Goal: Information Seeking & Learning: Learn about a topic

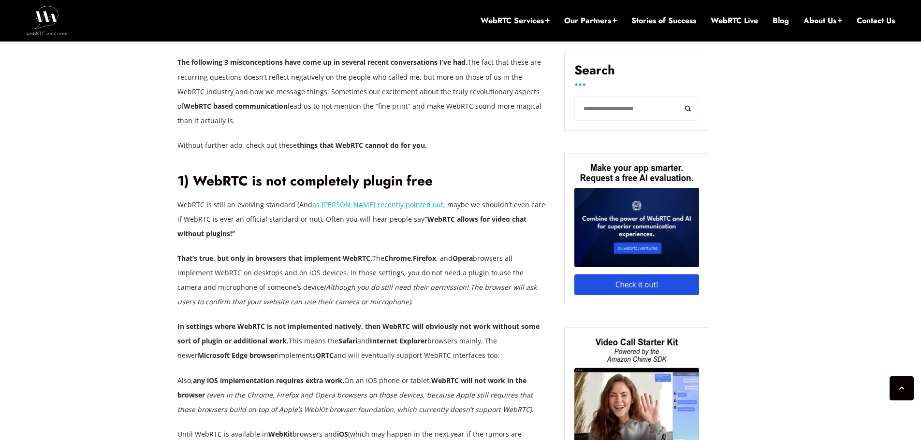
scroll to position [590, 0]
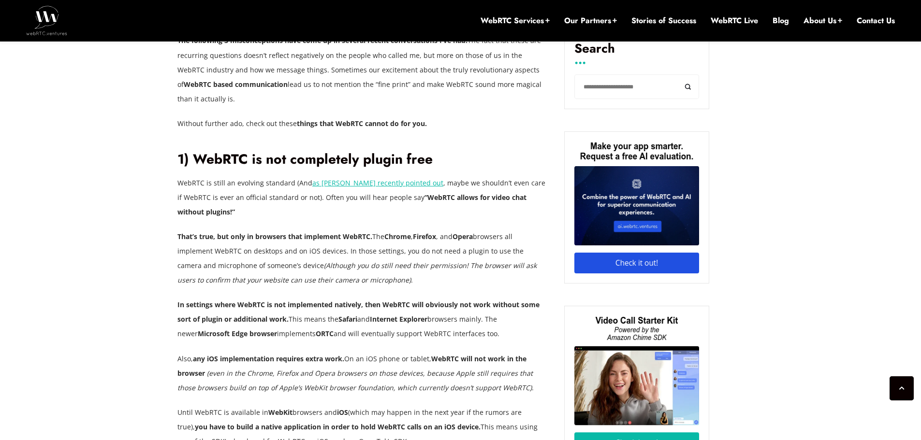
drag, startPoint x: 199, startPoint y: 320, endPoint x: 482, endPoint y: 319, distance: 283.2
click at [482, 319] on p "In settings where WebRTC is not implemented natively, then WebRTC will obviousl…" at bounding box center [363, 319] width 372 height 43
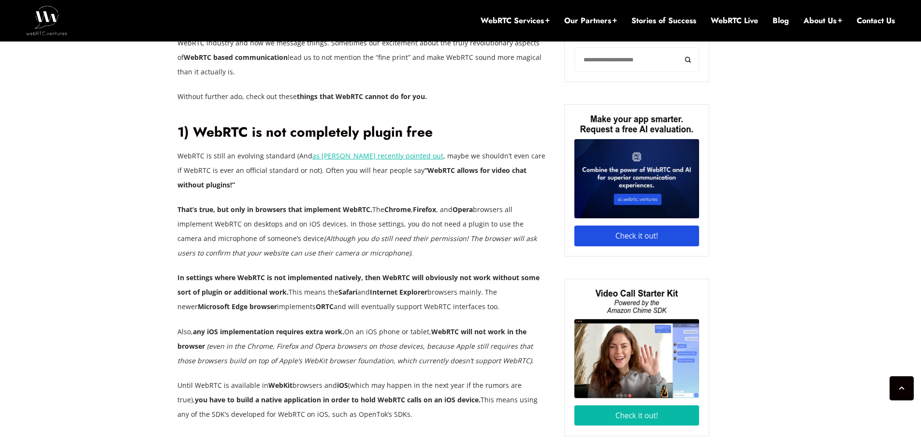
scroll to position [638, 0]
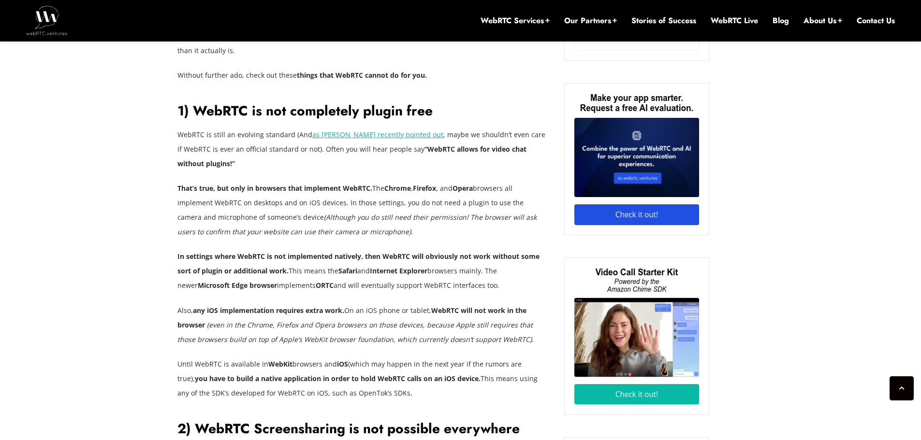
drag, startPoint x: 252, startPoint y: 295, endPoint x: 382, endPoint y: 378, distance: 154.3
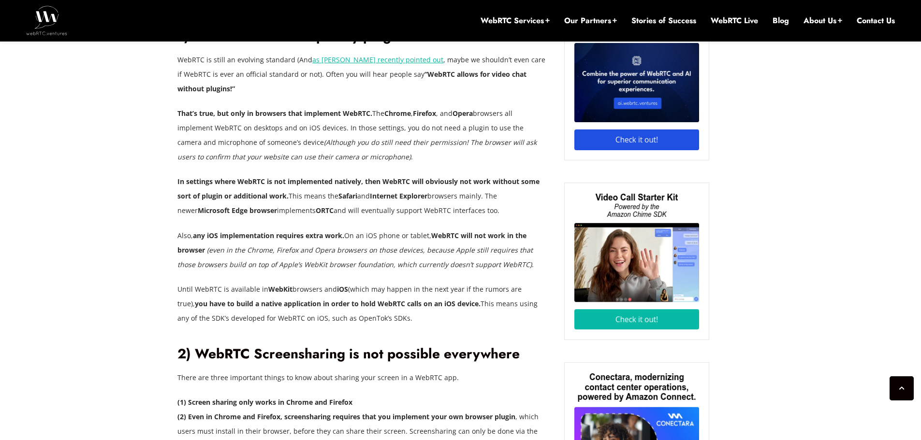
scroll to position [735, 0]
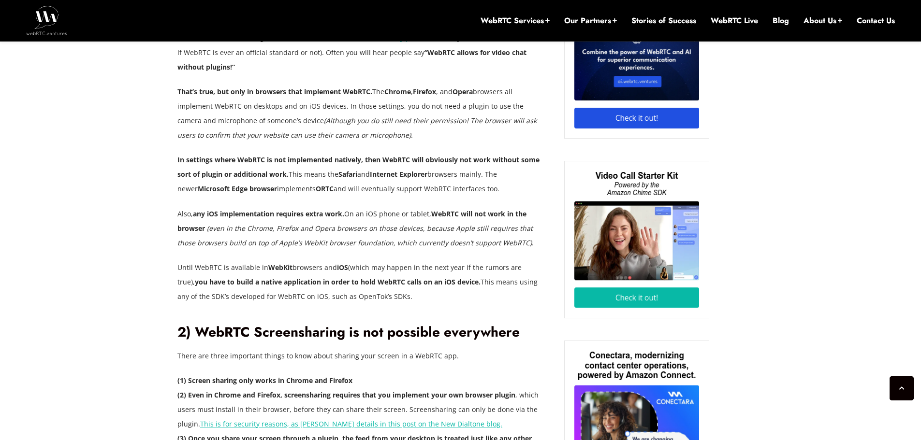
click at [363, 274] on p "Until WebRTC is available in WebKit browsers and iOS (which may happen in the n…" at bounding box center [363, 281] width 372 height 43
click at [261, 277] on strong "you have to build a native application in order to hold WebRTC calls on an iOS …" at bounding box center [338, 281] width 286 height 9
drag, startPoint x: 180, startPoint y: 252, endPoint x: 338, endPoint y: 250, distance: 158.1
click at [338, 260] on p "Until WebRTC is available in WebKit browsers and iOS (which may happen in the n…" at bounding box center [363, 281] width 372 height 43
click at [252, 207] on p "Also, any iOS implementation requires extra work. On an iOS phone or tablet, We…" at bounding box center [363, 228] width 372 height 43
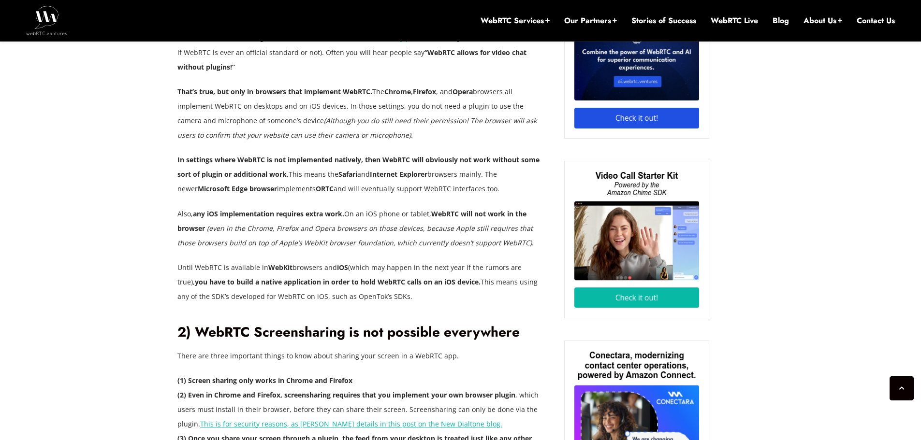
click at [318, 224] on em "(even in the Chrome, Firefox and Opera browsers on those devices, because Apple…" at bounding box center [354, 236] width 355 height 24
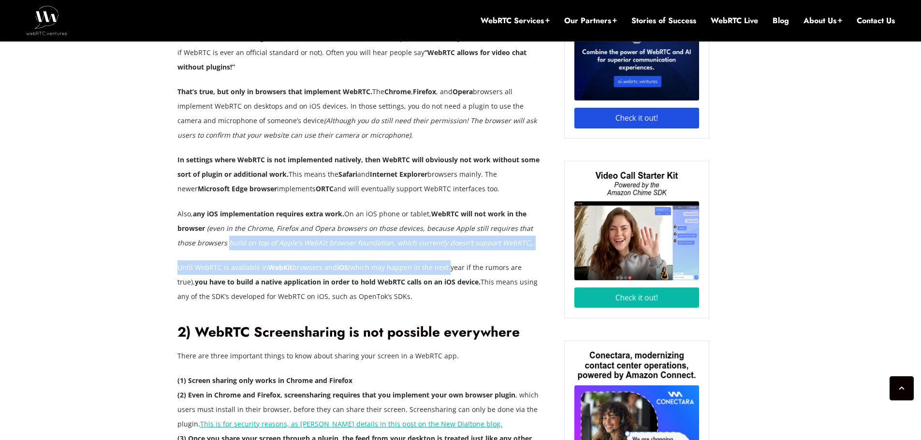
drag, startPoint x: 211, startPoint y: 227, endPoint x: 446, endPoint y: 259, distance: 237.0
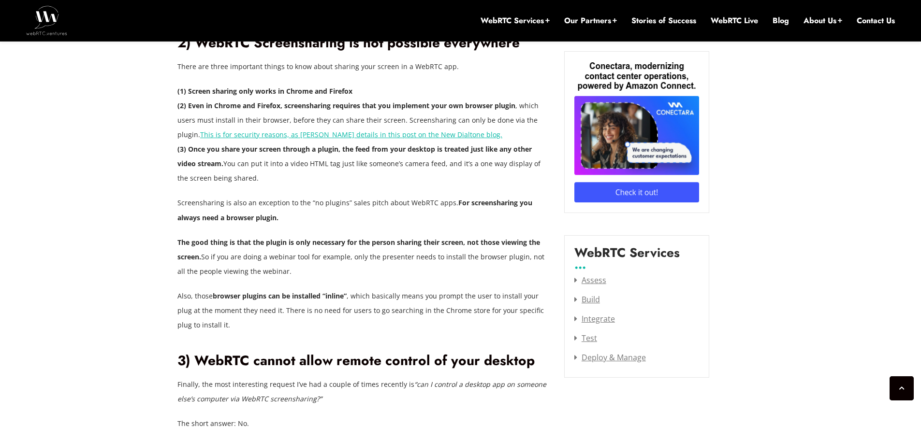
scroll to position [1034, 0]
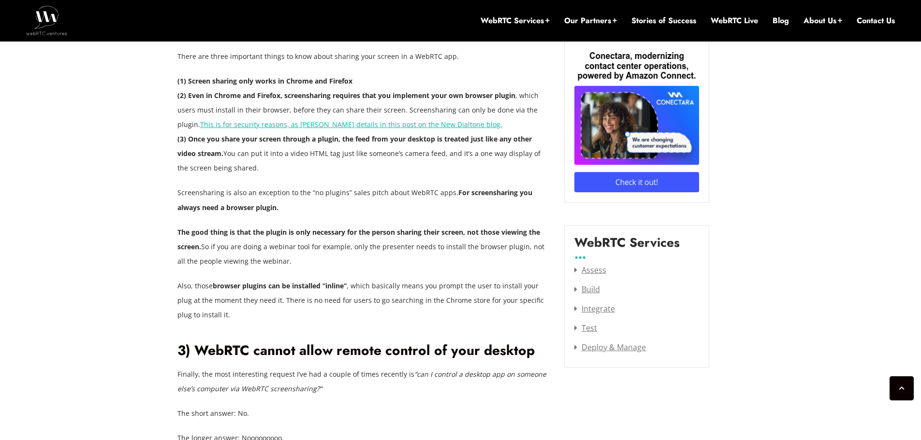
click at [371, 258] on div "Our team is always receiving interesting calls from customers and potential cus…" at bounding box center [363, 290] width 372 height 1561
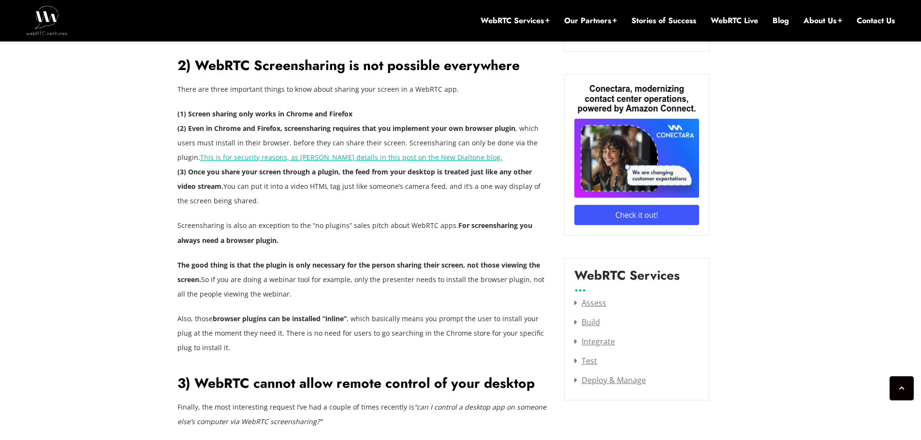
scroll to position [986, 0]
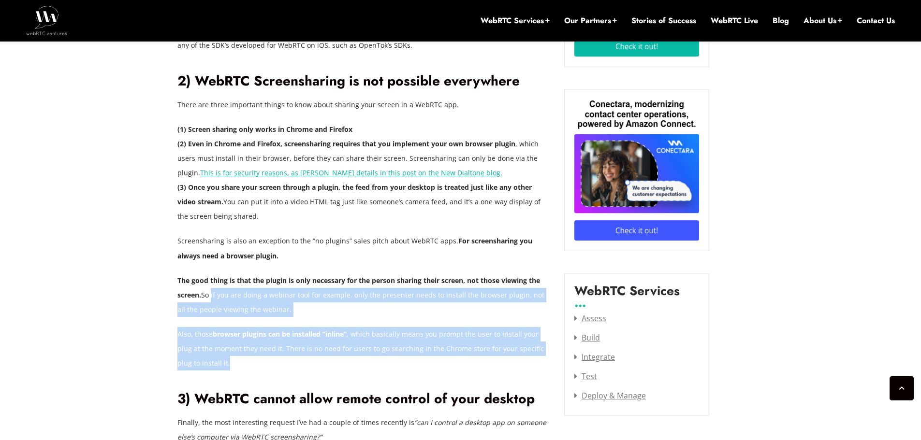
drag, startPoint x: 206, startPoint y: 283, endPoint x: 391, endPoint y: 345, distance: 195.2
click at [391, 345] on div "Our team is always receiving interesting calls from customers and potential cus…" at bounding box center [363, 339] width 372 height 1561
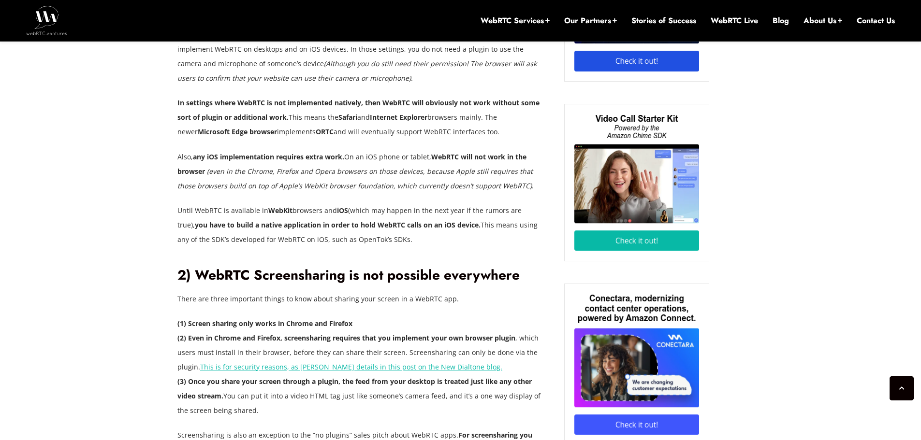
scroll to position [648, 0]
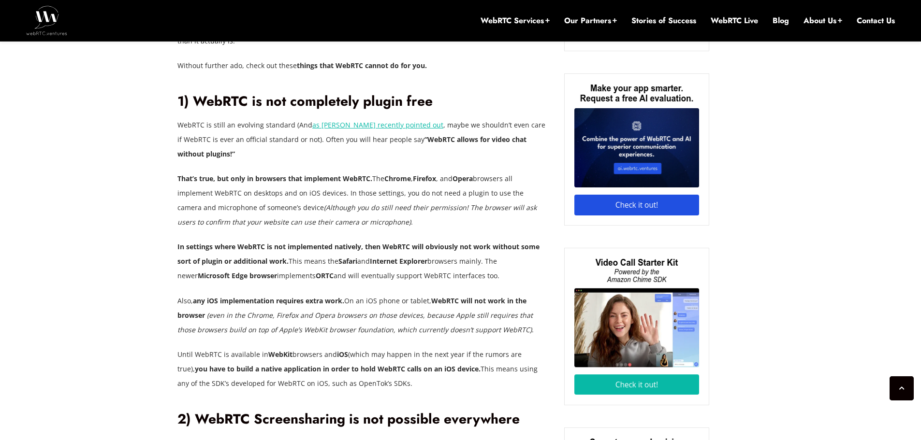
click at [348, 347] on p "Until WebRTC is available in WebKit browsers and iOS (which may happen in the n…" at bounding box center [363, 368] width 372 height 43
drag, startPoint x: 180, startPoint y: 338, endPoint x: 299, endPoint y: 333, distance: 119.5
click at [299, 347] on p "Until WebRTC is available in WebKit browsers and iOS (which may happen in the n…" at bounding box center [363, 368] width 372 height 43
click at [268, 349] on p "Until WebRTC is available in WebKit browsers and iOS (which may happen in the n…" at bounding box center [363, 368] width 372 height 43
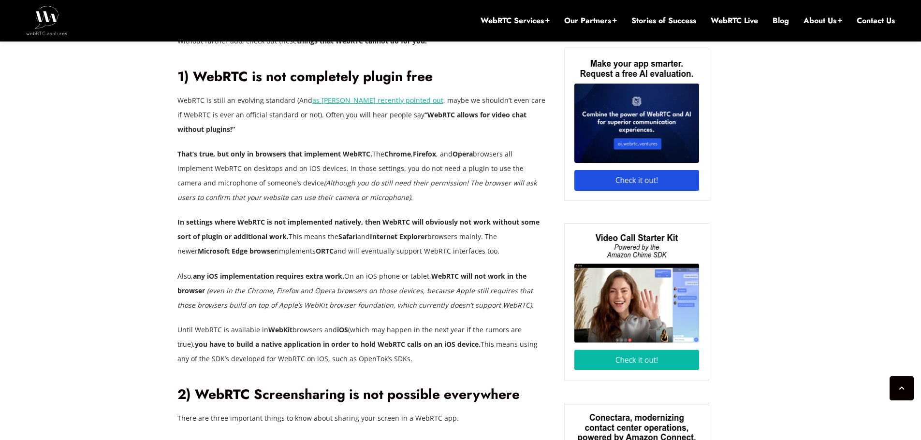
scroll to position [696, 0]
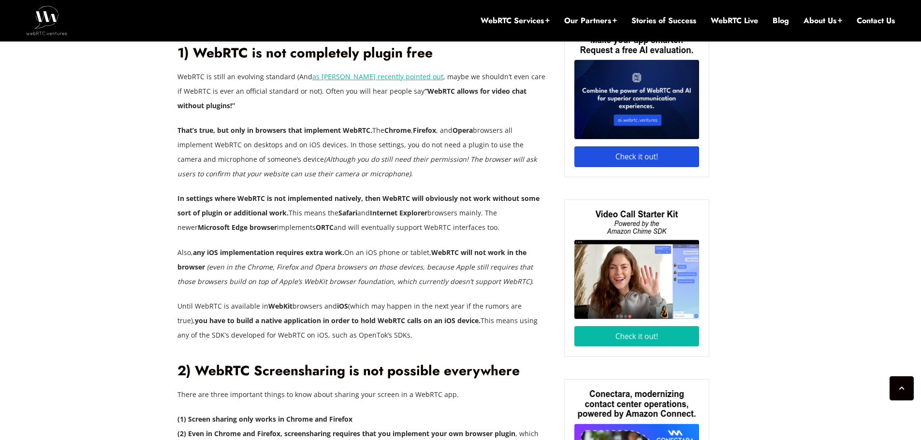
drag, startPoint x: 184, startPoint y: 290, endPoint x: 393, endPoint y: 322, distance: 211.6
click at [393, 322] on p "Until WebRTC is available in WebKit browsers and iOS (which may happen in the n…" at bounding box center [363, 320] width 372 height 43
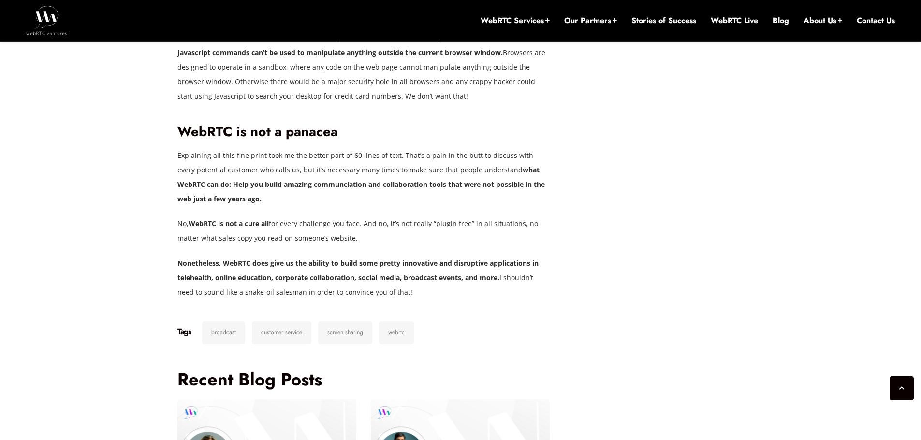
scroll to position [2001, 0]
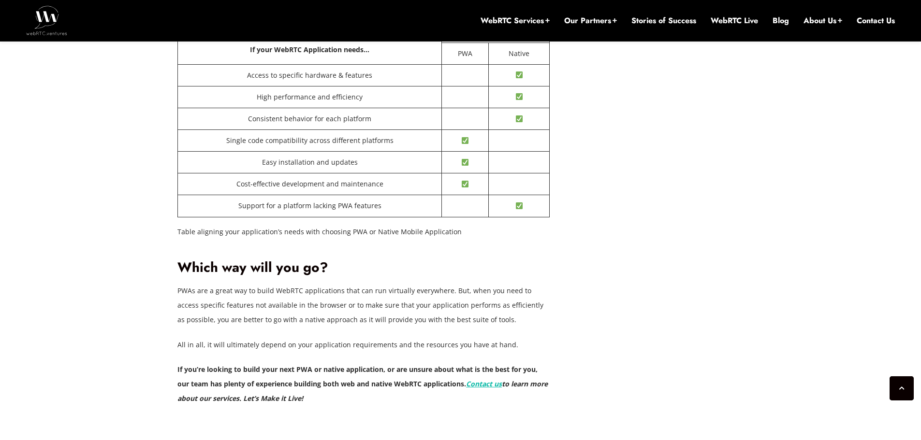
scroll to position [2378, 0]
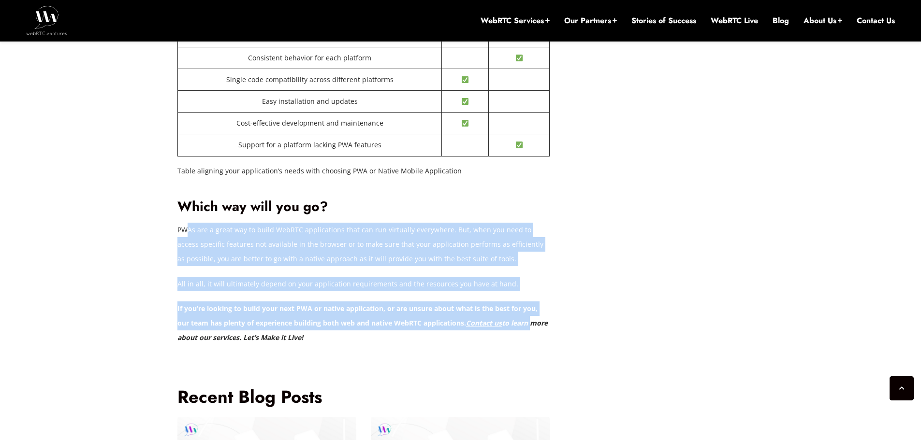
drag, startPoint x: 186, startPoint y: 217, endPoint x: 533, endPoint y: 311, distance: 359.3
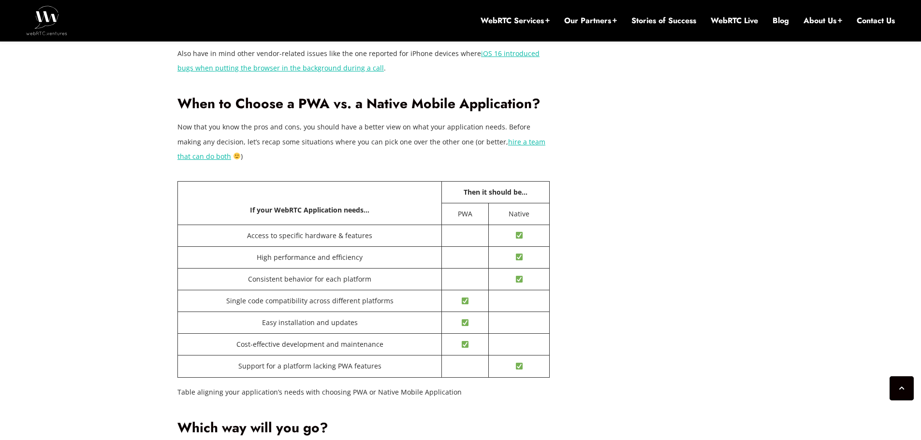
scroll to position [2184, 0]
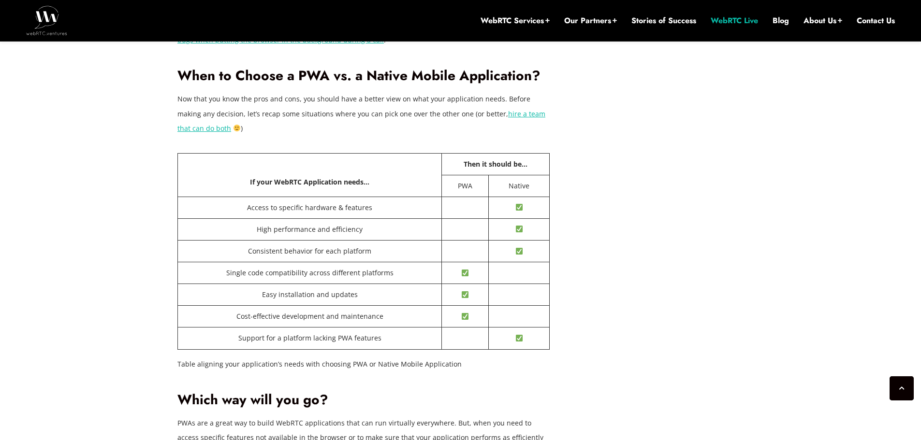
click at [738, 25] on link "WebRTC Live" at bounding box center [733, 20] width 47 height 11
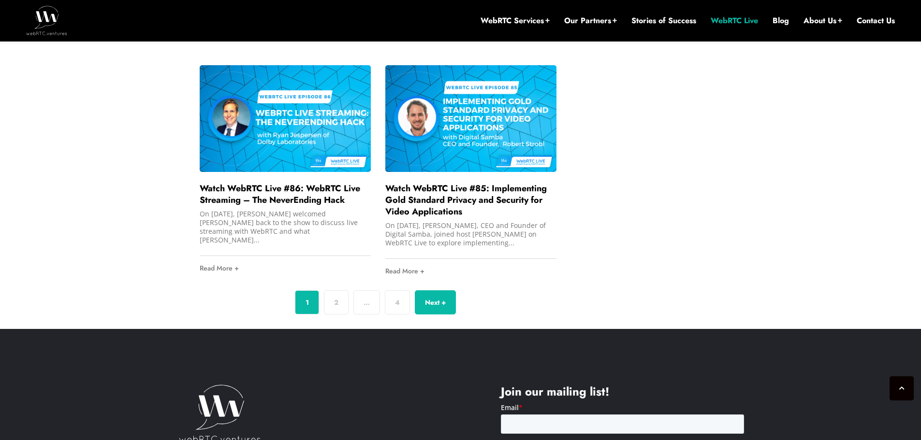
scroll to position [2945, 0]
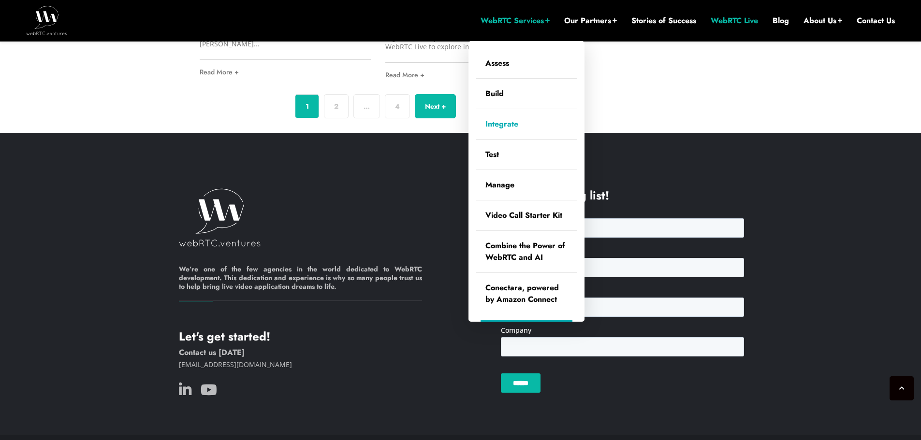
click at [497, 121] on link "Integrate" at bounding box center [526, 124] width 101 height 30
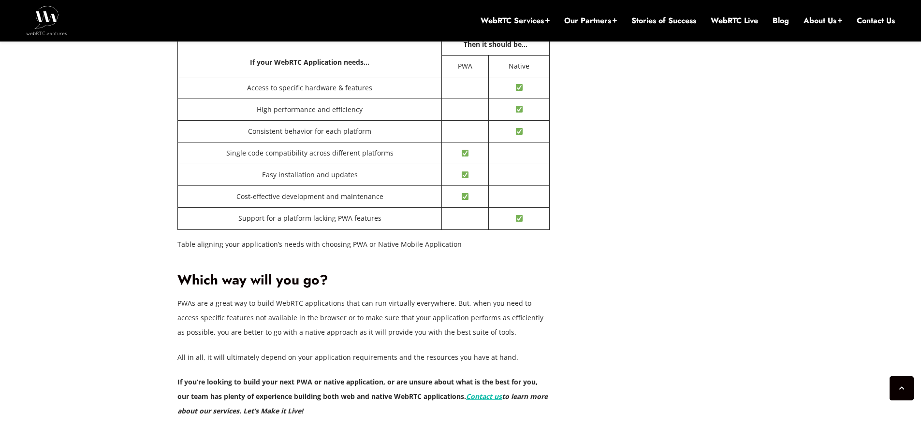
scroll to position [2311, 0]
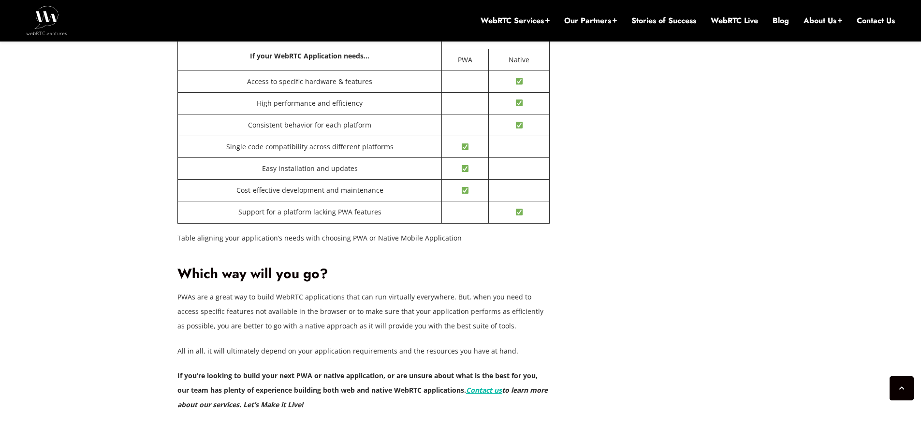
click at [331, 395] on p "If you’re looking to build your next PWA or native application, or are unsure a…" at bounding box center [363, 390] width 372 height 43
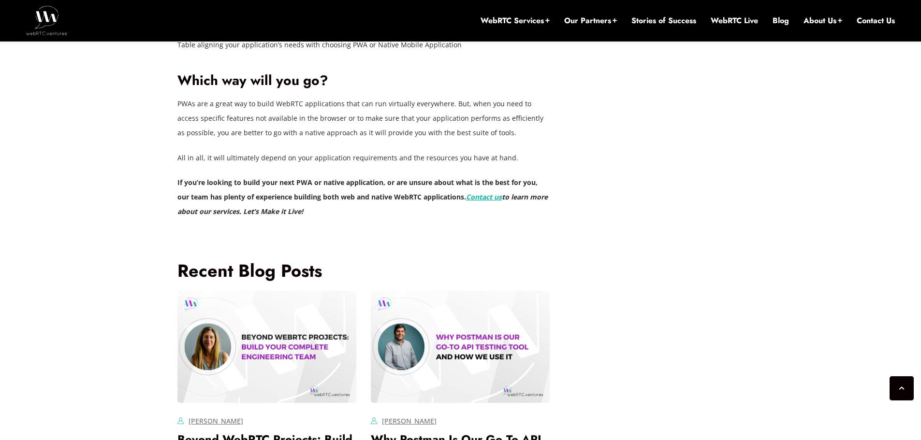
scroll to position [2697, 0]
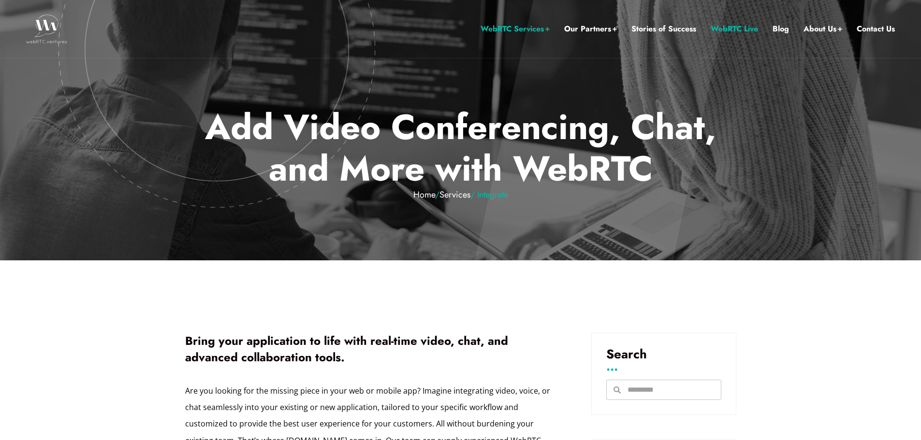
click at [739, 33] on link "WebRTC Live" at bounding box center [733, 29] width 47 height 13
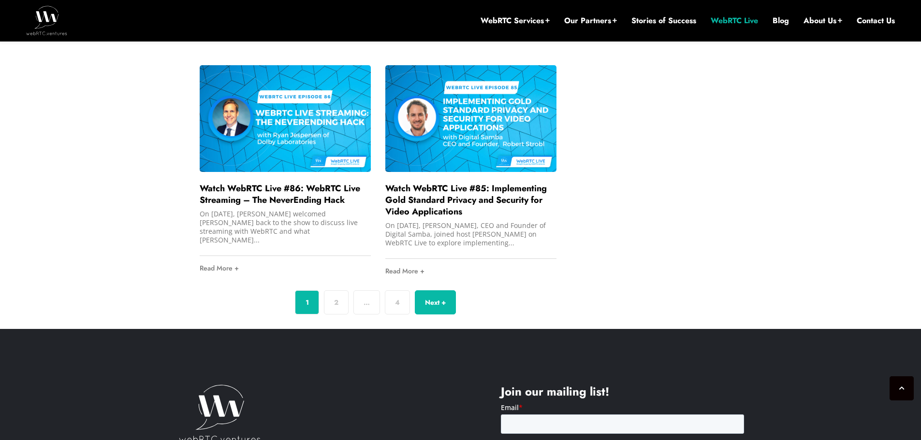
scroll to position [2945, 0]
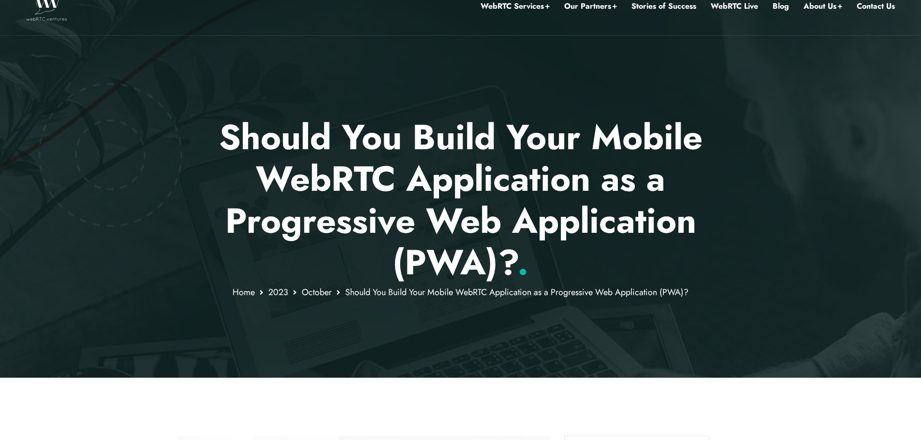
scroll to position [19, 0]
